Goal: Task Accomplishment & Management: Manage account settings

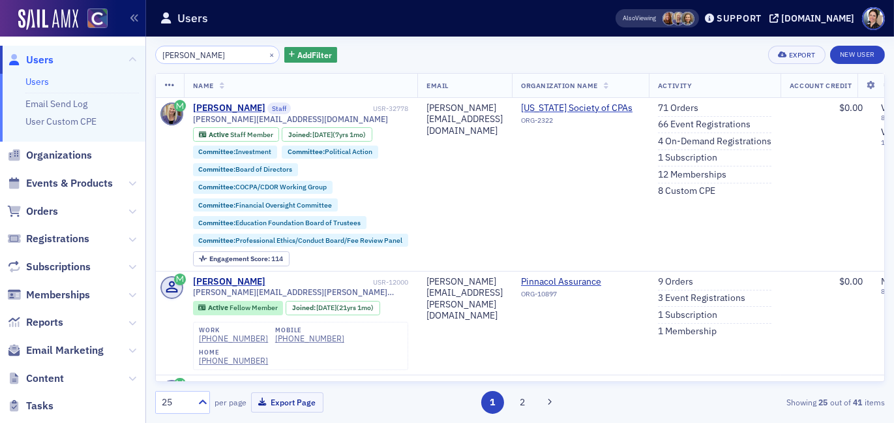
scroll to position [5, 0]
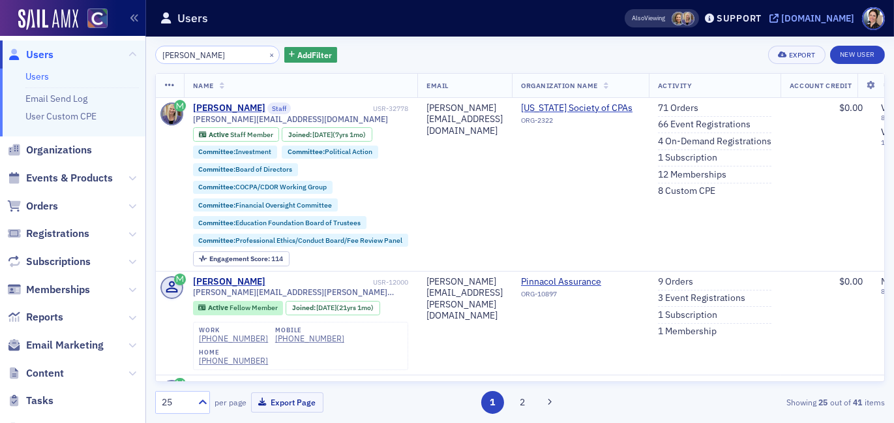
drag, startPoint x: 804, startPoint y: 18, endPoint x: 872, endPoint y: 55, distance: 77.9
click at [797, 24] on div "Also Viewing Support [DOMAIN_NAME]" at bounding box center [750, 18] width 288 height 23
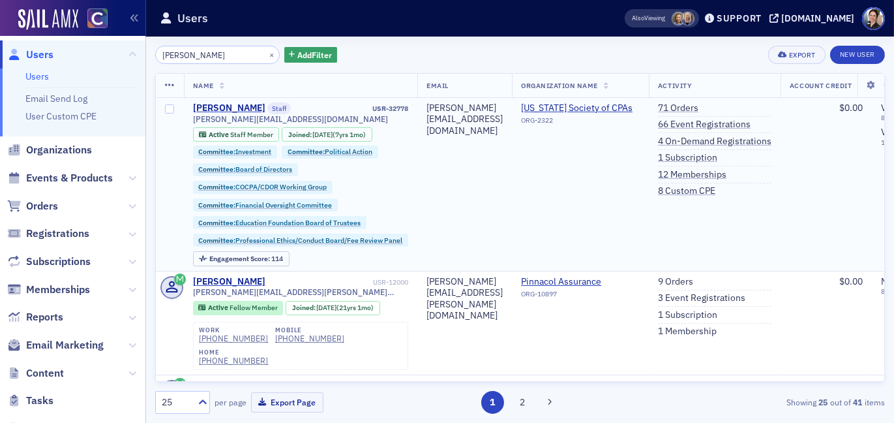
scroll to position [1, 0]
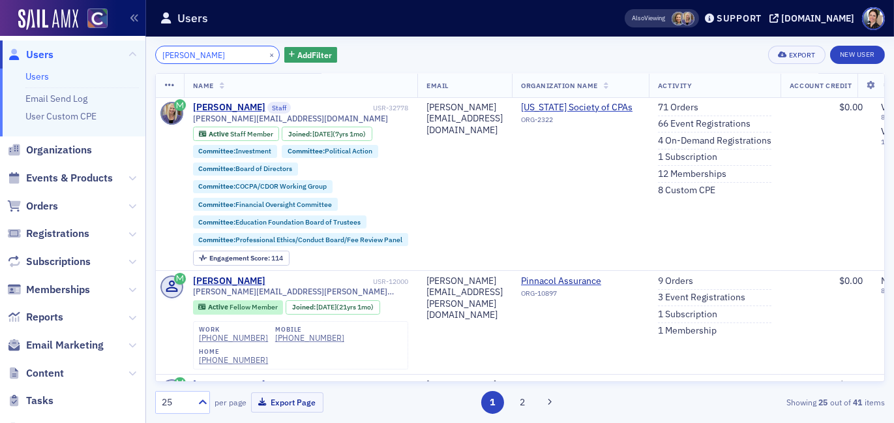
drag, startPoint x: 209, startPoint y: 52, endPoint x: 76, endPoint y: 50, distance: 132.4
click at [76, 50] on div "Users Users Email Send Log User Custom CPE Organizations Events & Products Orde…" at bounding box center [447, 211] width 894 height 423
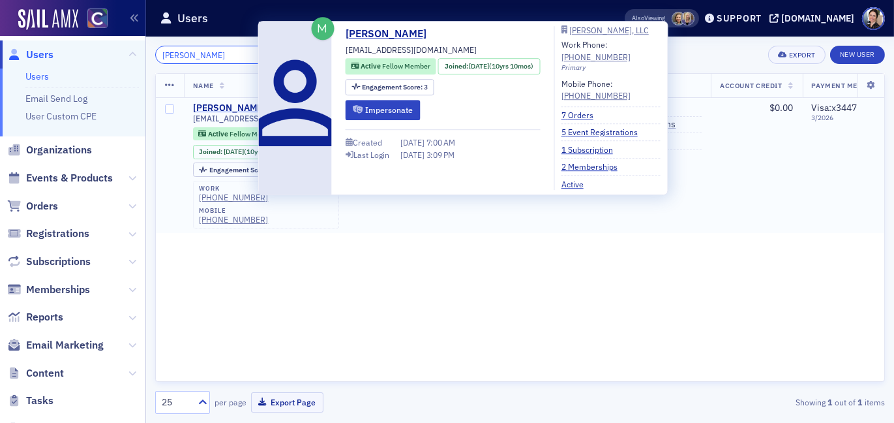
type input "[PERSON_NAME]"
click at [229, 106] on div "[PERSON_NAME]" at bounding box center [229, 108] width 72 height 12
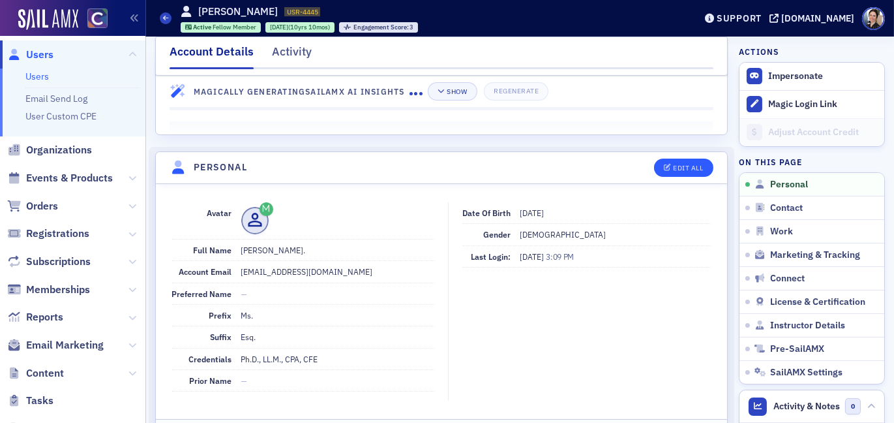
scroll to position [48, 0]
click at [689, 170] on div "Edit All" at bounding box center [688, 169] width 30 height 7
select select "US"
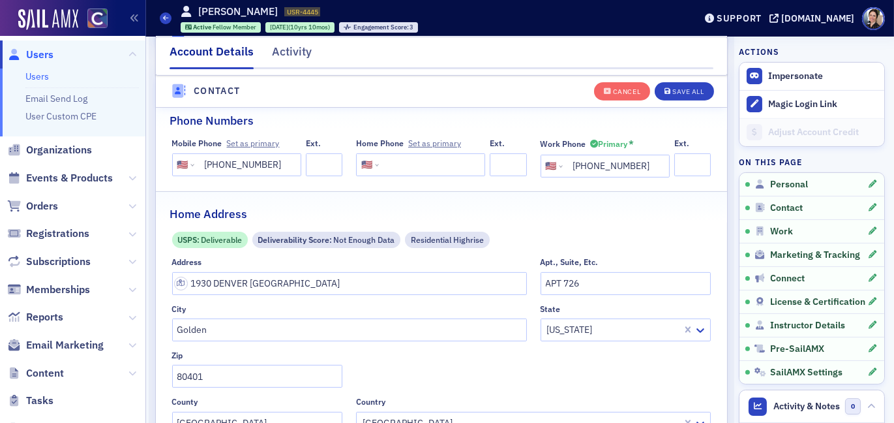
scroll to position [676, 0]
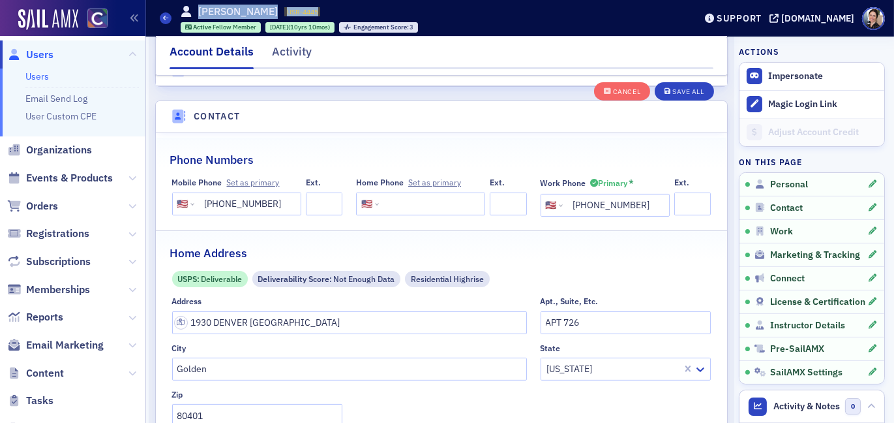
drag, startPoint x: 200, startPoint y: 12, endPoint x: 308, endPoint y: 12, distance: 108.2
click at [318, 10] on div "[PERSON_NAME] USR-4445 4445 Active Fellow Member [DATE] (10yrs 10mos) Engagemen…" at bounding box center [300, 18] width 238 height 29
copy div "[PERSON_NAME] USR-4445"
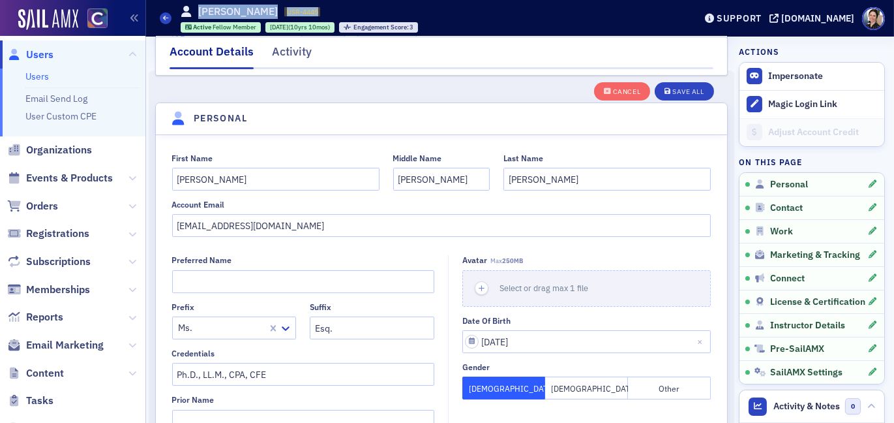
scroll to position [0, 0]
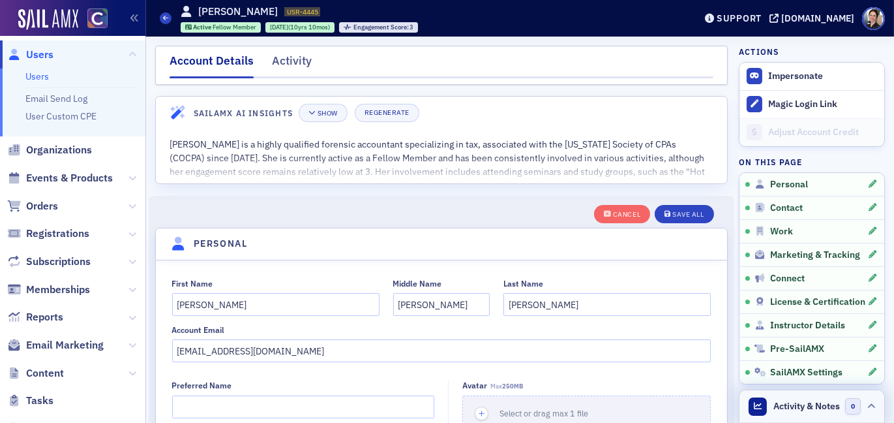
click at [816, 404] on span "Activity & Notes" at bounding box center [807, 406] width 67 height 14
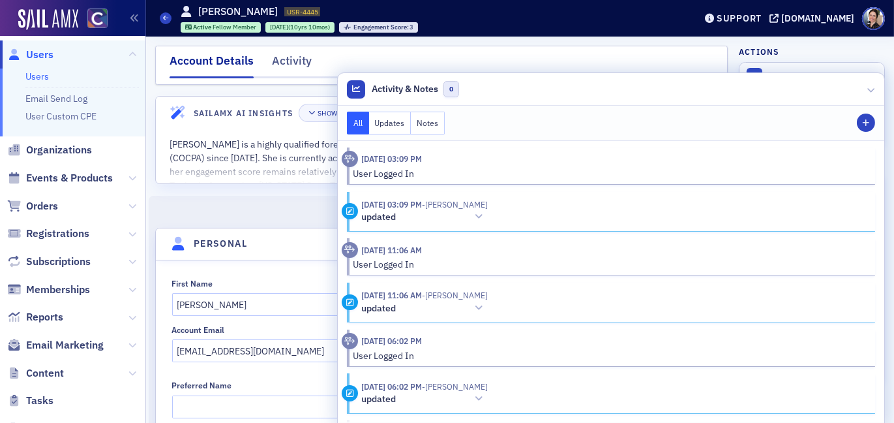
click at [436, 127] on button "Notes" at bounding box center [428, 123] width 34 height 23
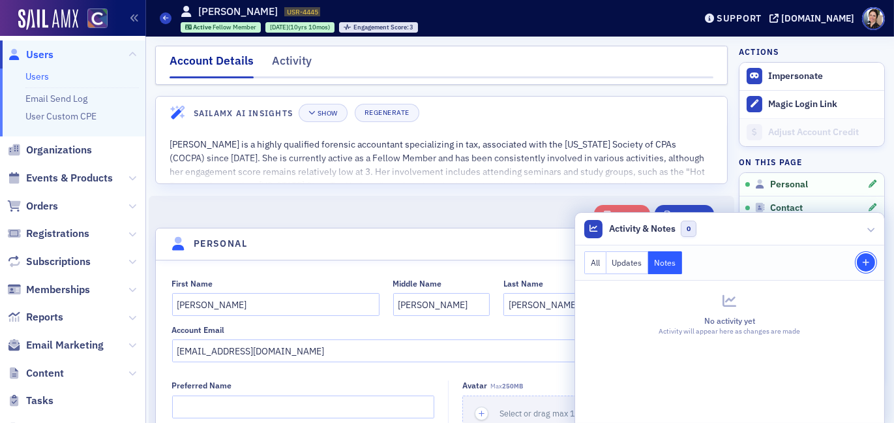
click at [861, 264] on span "Staff Note" at bounding box center [866, 263] width 12 height 8
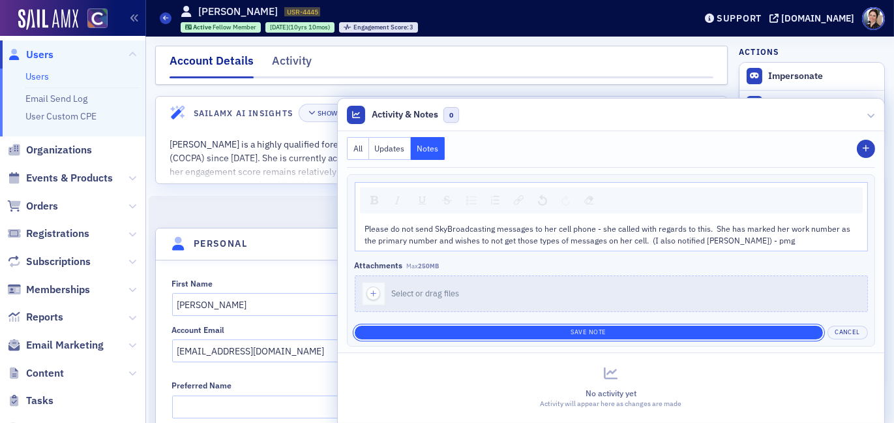
click at [599, 334] on button "Save Note" at bounding box center [589, 332] width 468 height 14
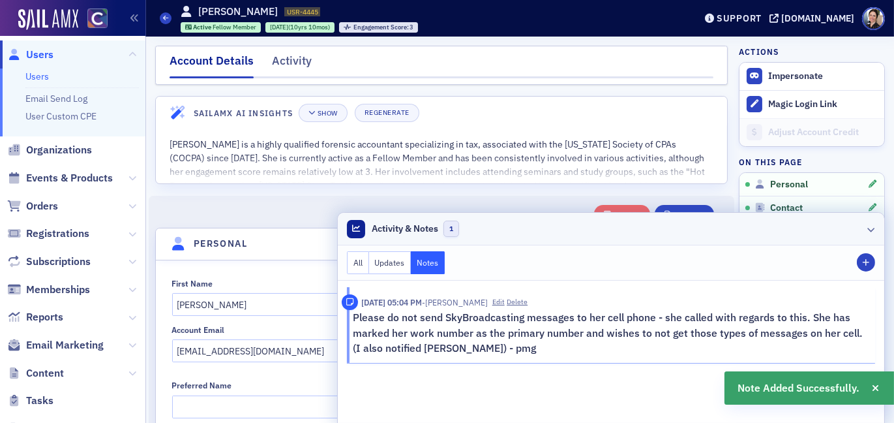
click at [874, 231] on icon at bounding box center [871, 229] width 8 height 8
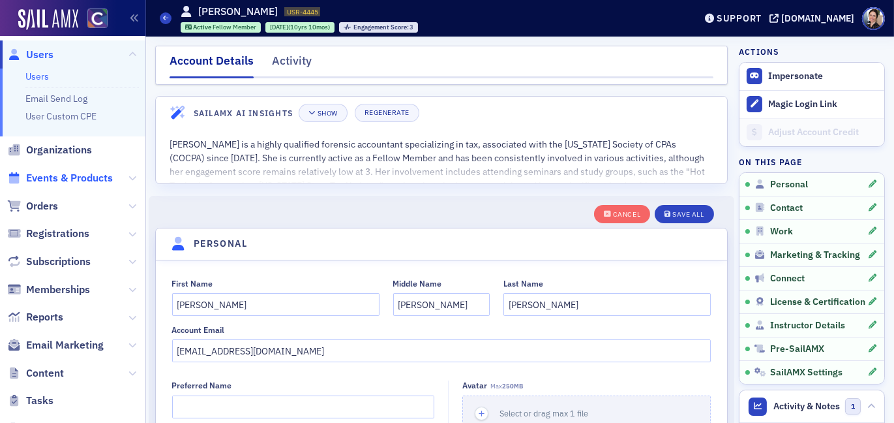
drag, startPoint x: 59, startPoint y: 174, endPoint x: 27, endPoint y: 171, distance: 32.1
click at [59, 174] on span "Events & Products" at bounding box center [69, 178] width 87 height 14
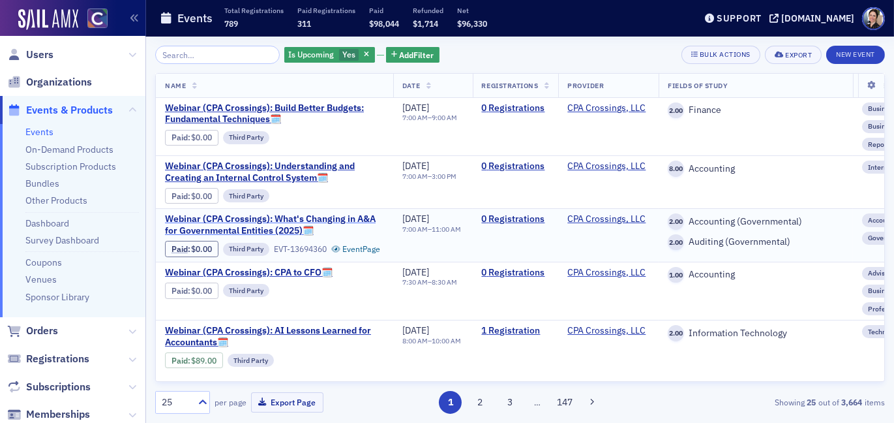
click at [255, 236] on span "Webinar (CPA Crossings): What's Changing in A&A for Governmental Entities (2025…" at bounding box center [274, 224] width 219 height 23
